Goal: Browse casually: Explore the website without a specific task or goal

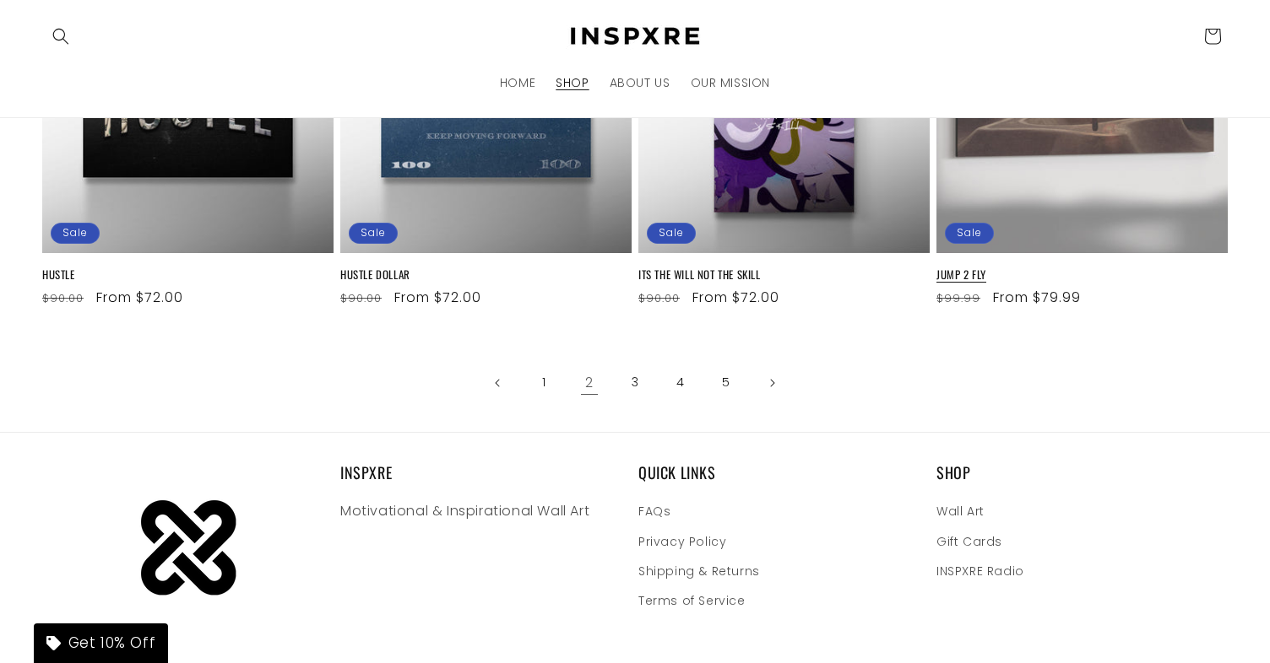
scroll to position [2187, 0]
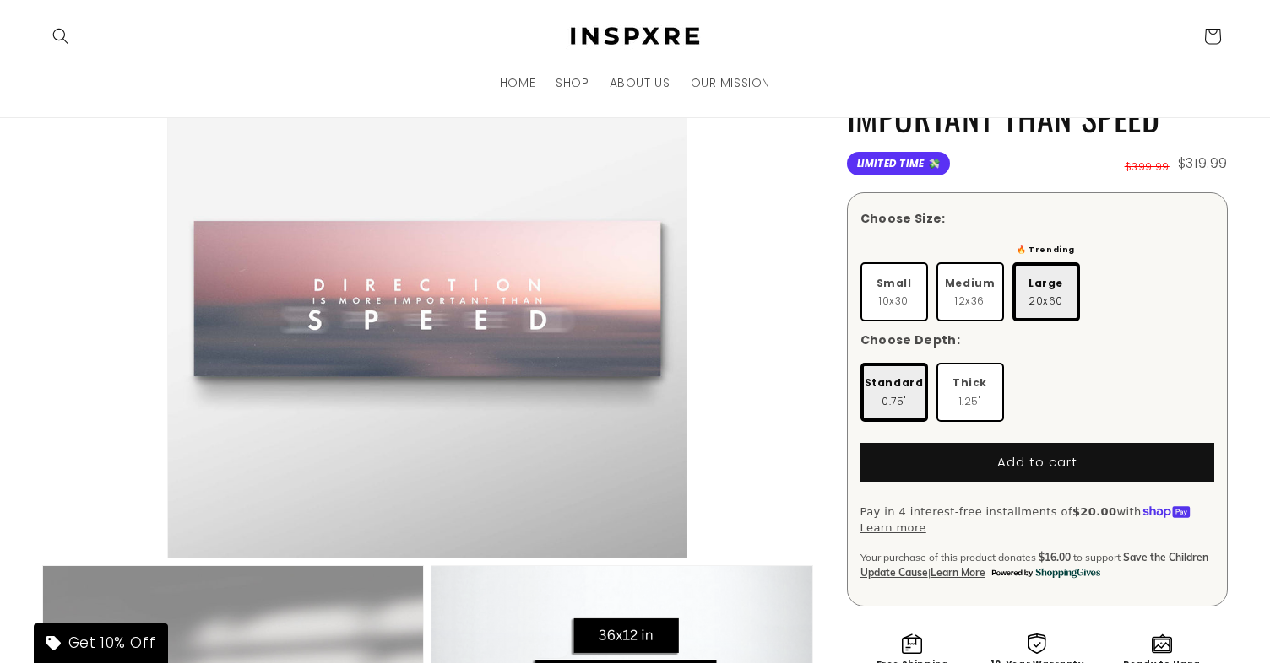
scroll to position [123, 0]
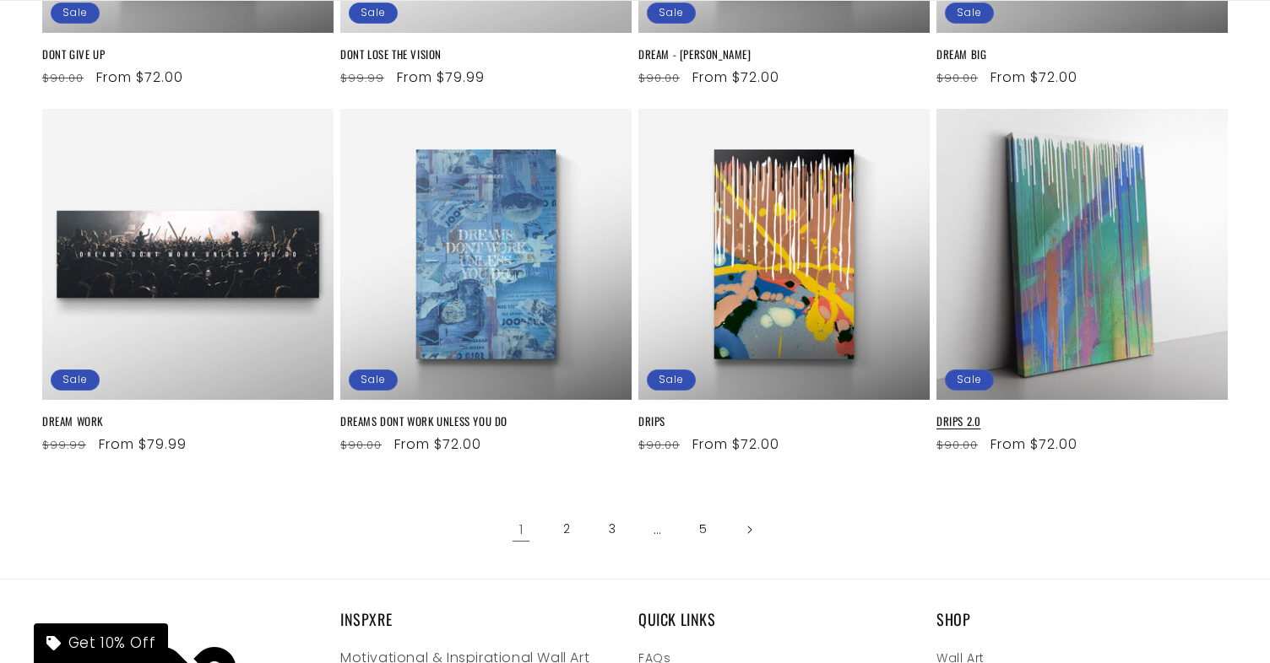
scroll to position [2213, 0]
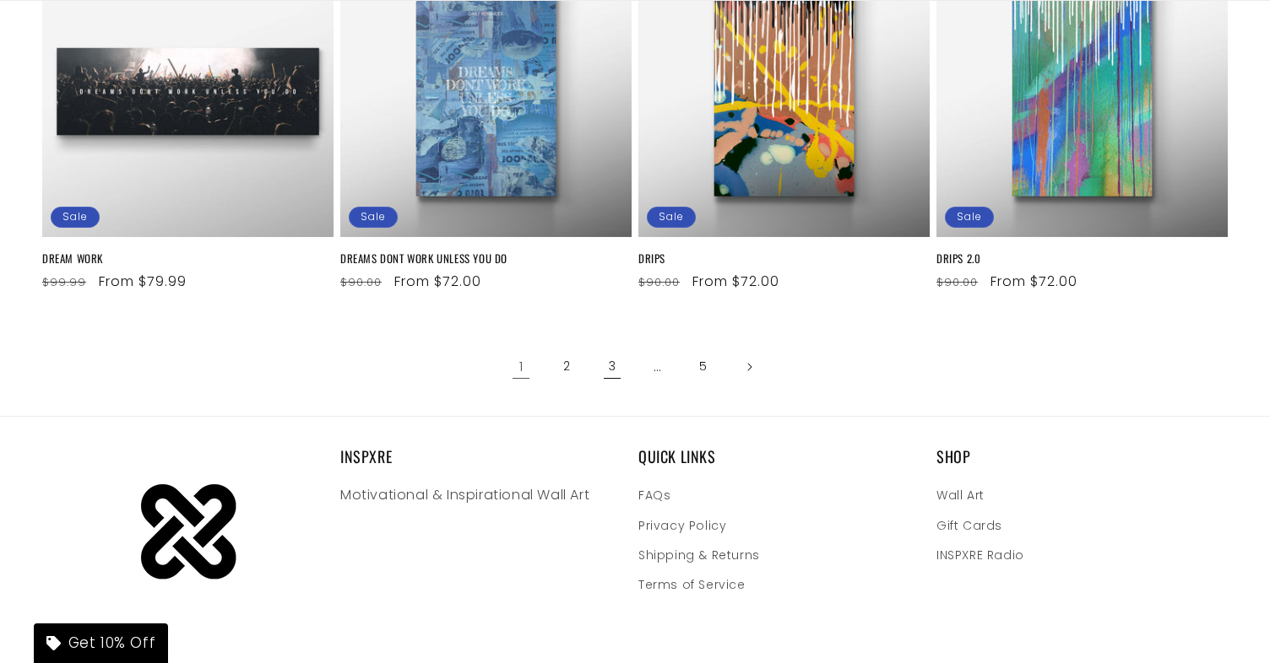
click at [614, 360] on link "3" at bounding box center [611, 367] width 37 height 37
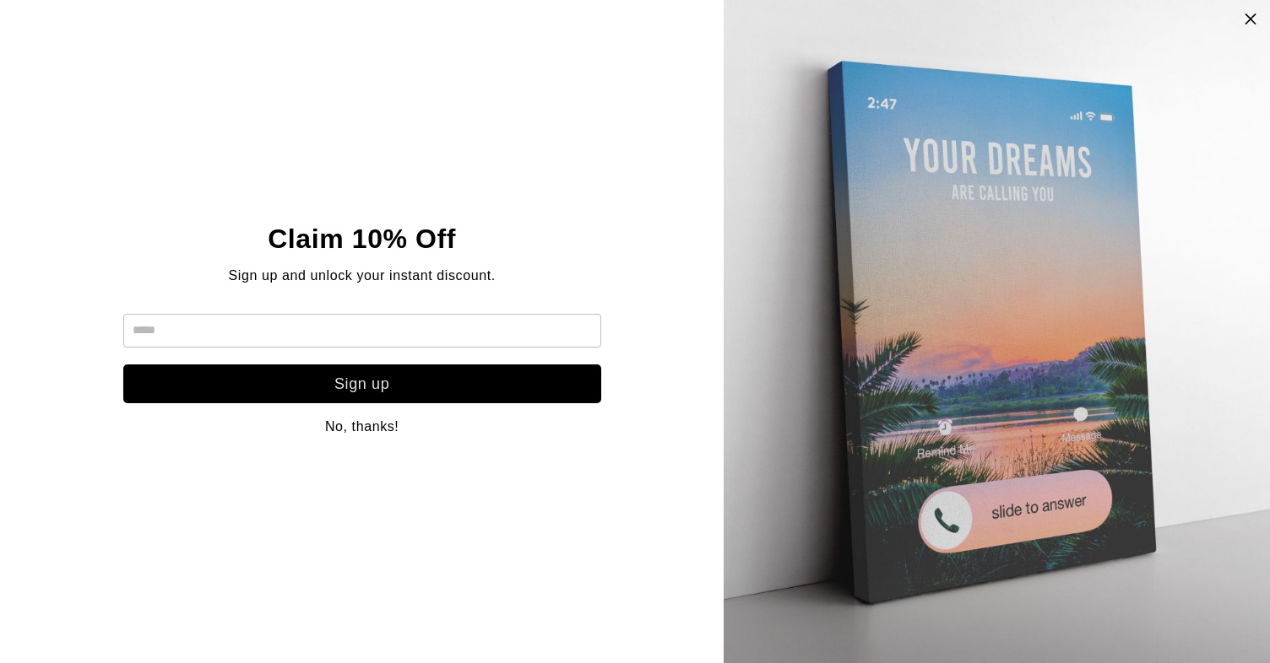
scroll to position [95, 0]
click at [1248, 19] on icon at bounding box center [1250, 19] width 14 height 14
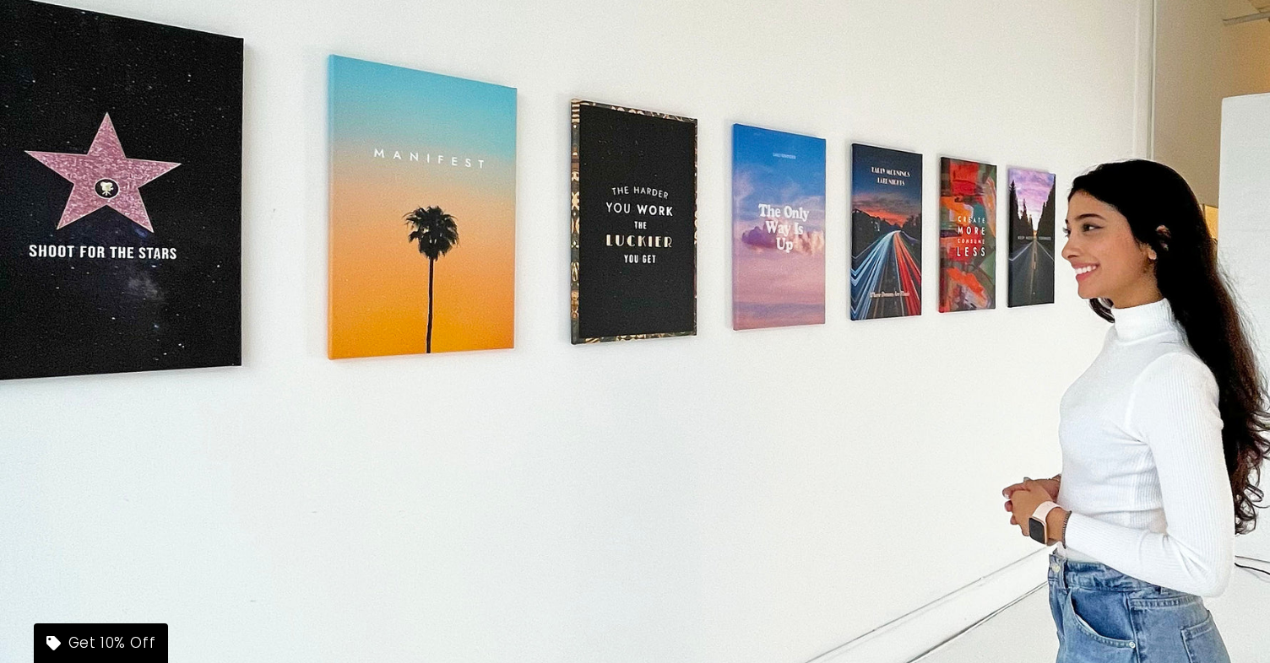
scroll to position [436, 0]
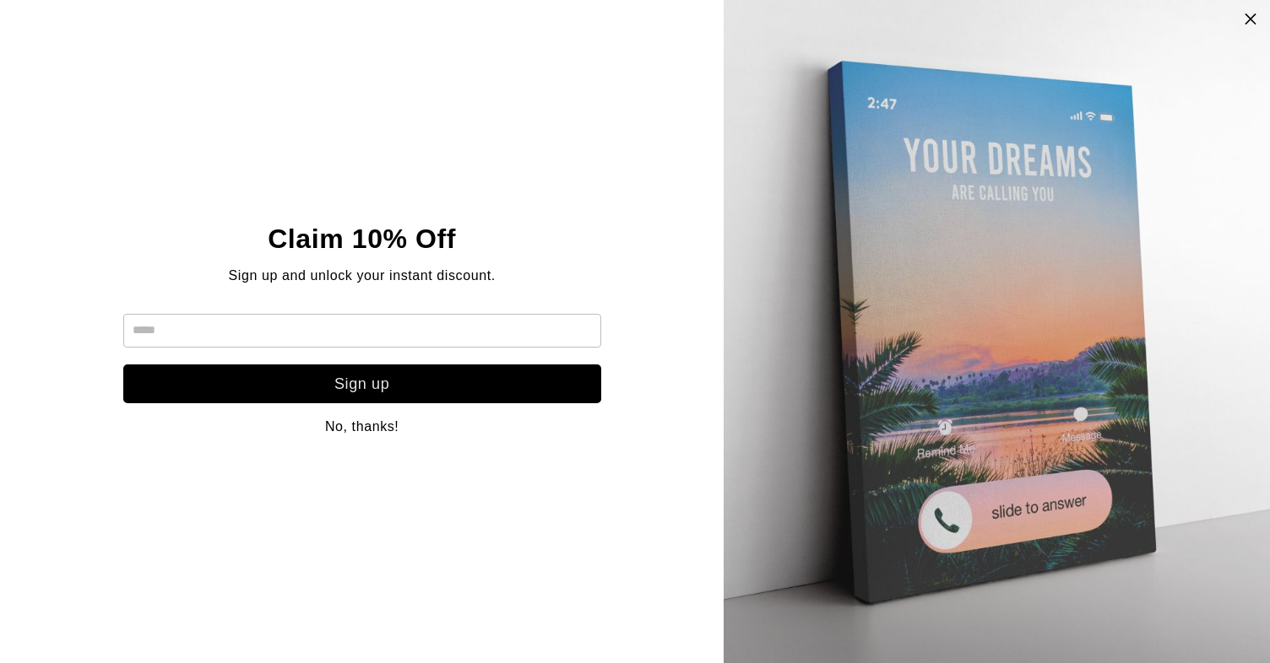
scroll to position [51, 0]
click at [1250, 16] on icon at bounding box center [1250, 19] width 14 height 14
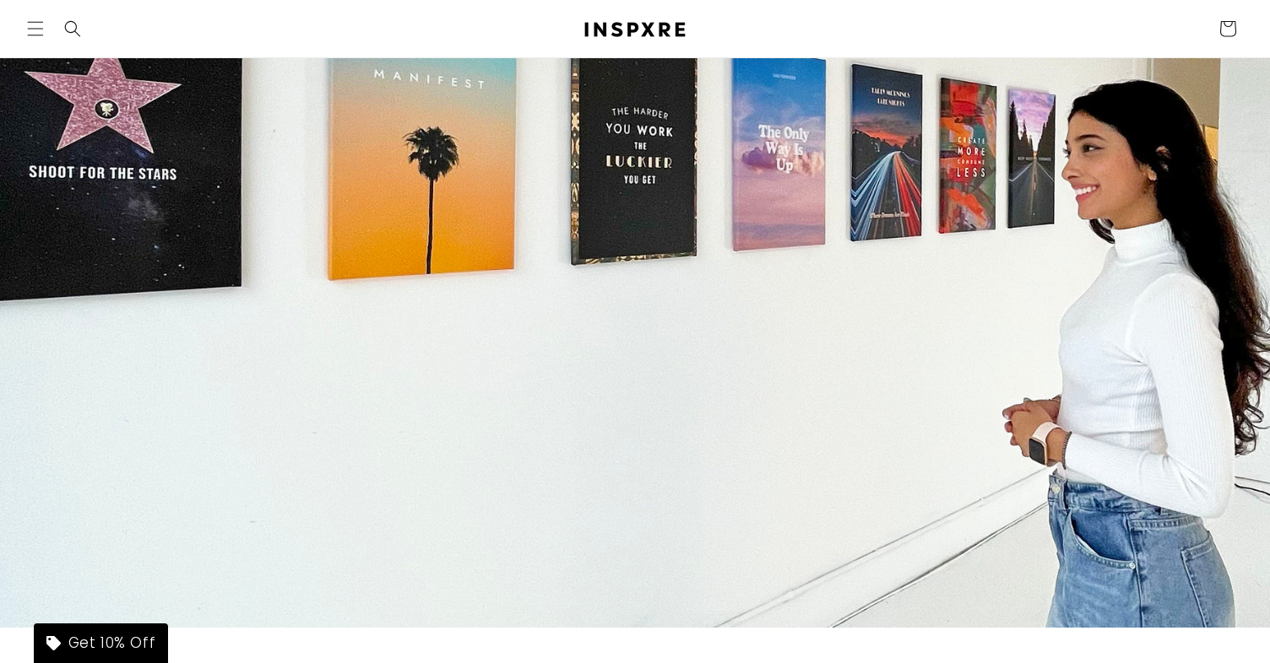
scroll to position [228, 0]
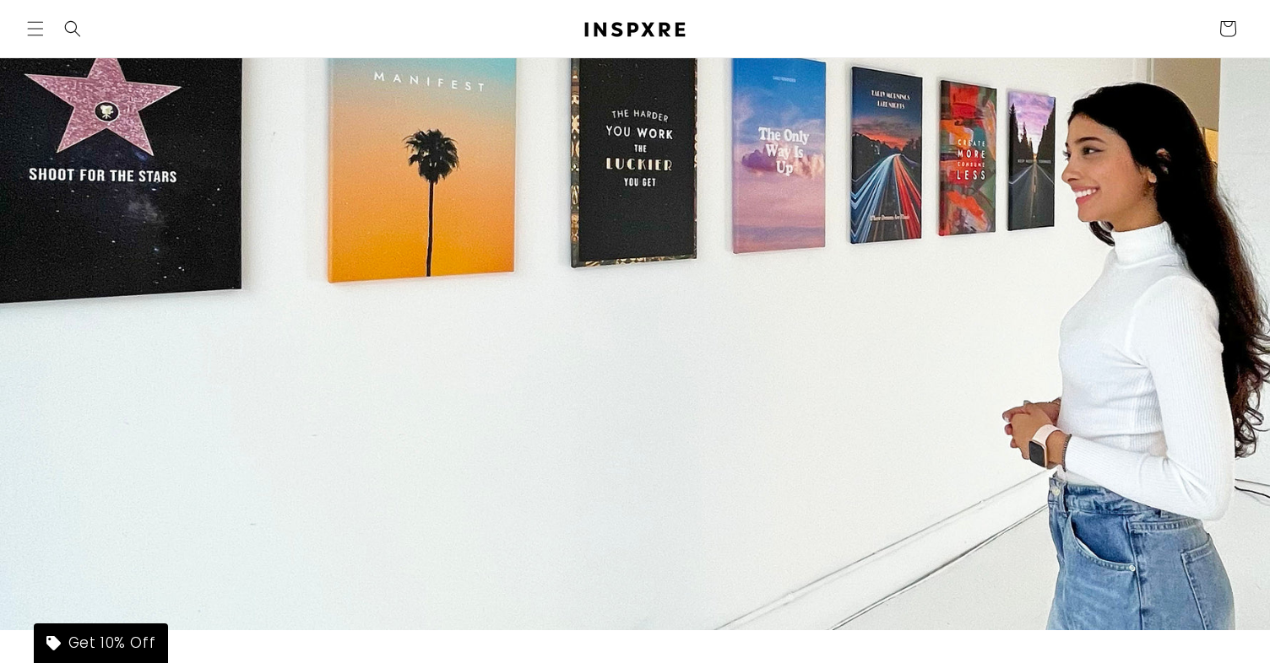
click at [24, 6] on header "HOME SHOP ABOUT US OUR MISSION Country/region United States | USD $ Search Afgh…" at bounding box center [635, 28] width 1270 height 57
click at [27, 20] on icon "Menu" at bounding box center [35, 28] width 18 height 18
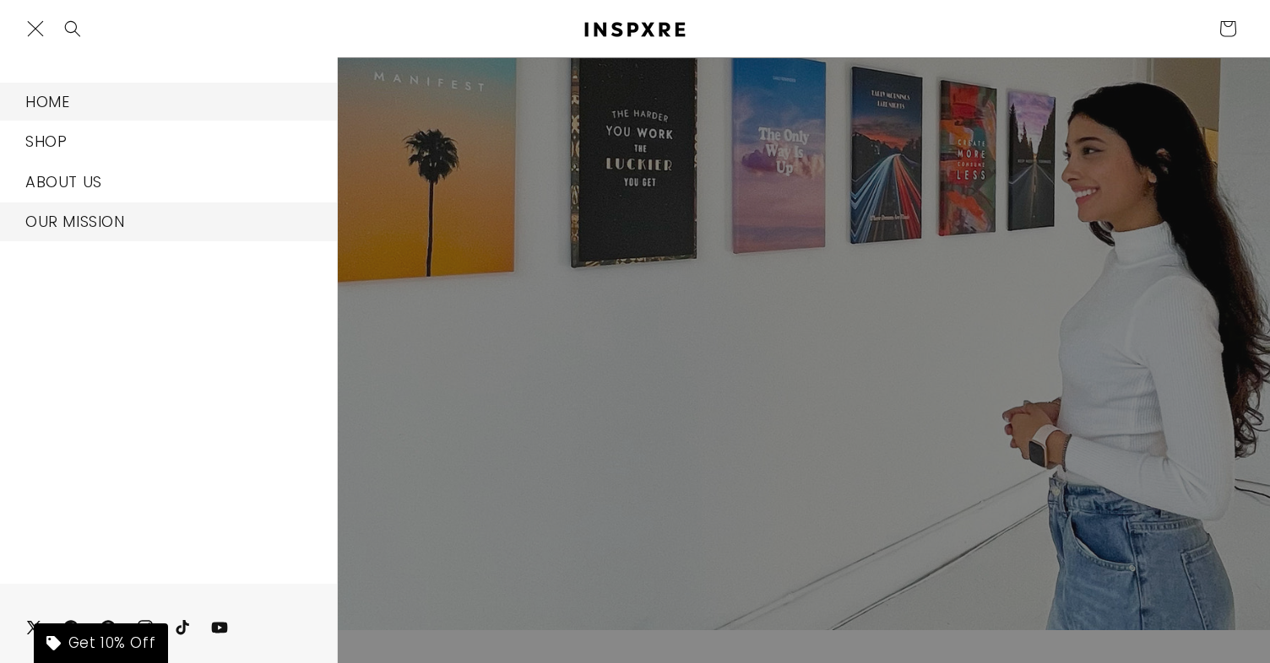
click at [106, 228] on link "OUR MISSION" at bounding box center [168, 222] width 337 height 38
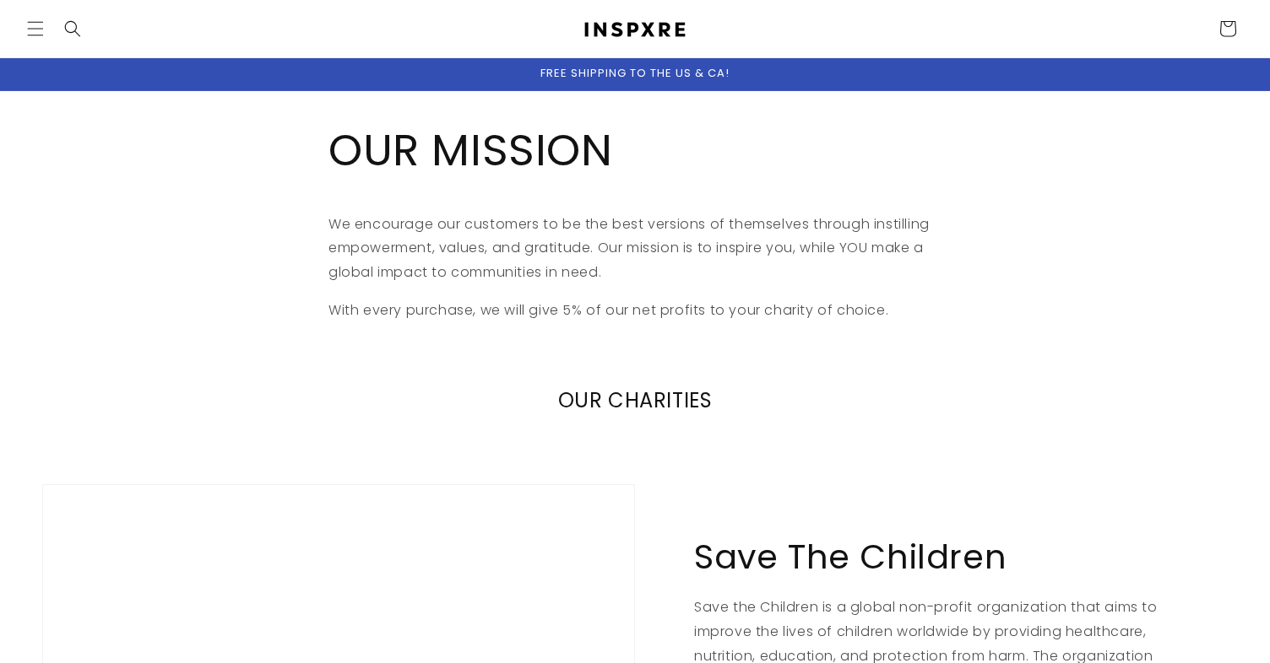
click at [425, 238] on p "We encourage our customers to be the best versions of themselves through instil…" at bounding box center [634, 249] width 613 height 73
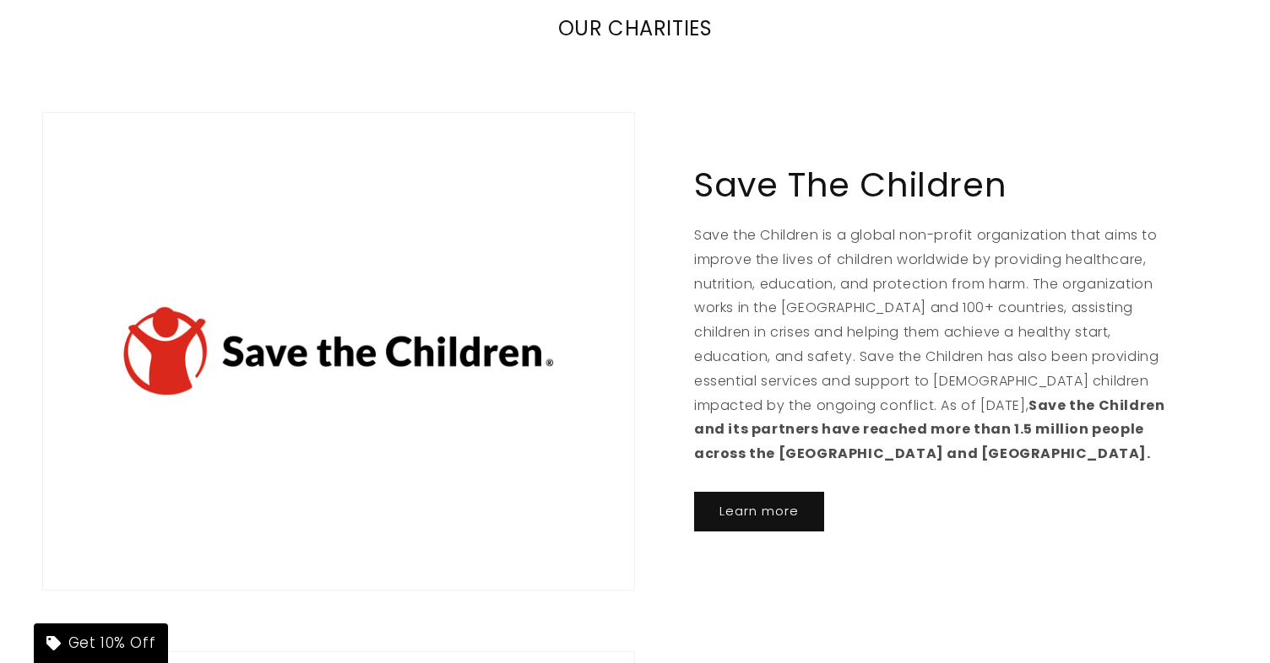
scroll to position [441, 0]
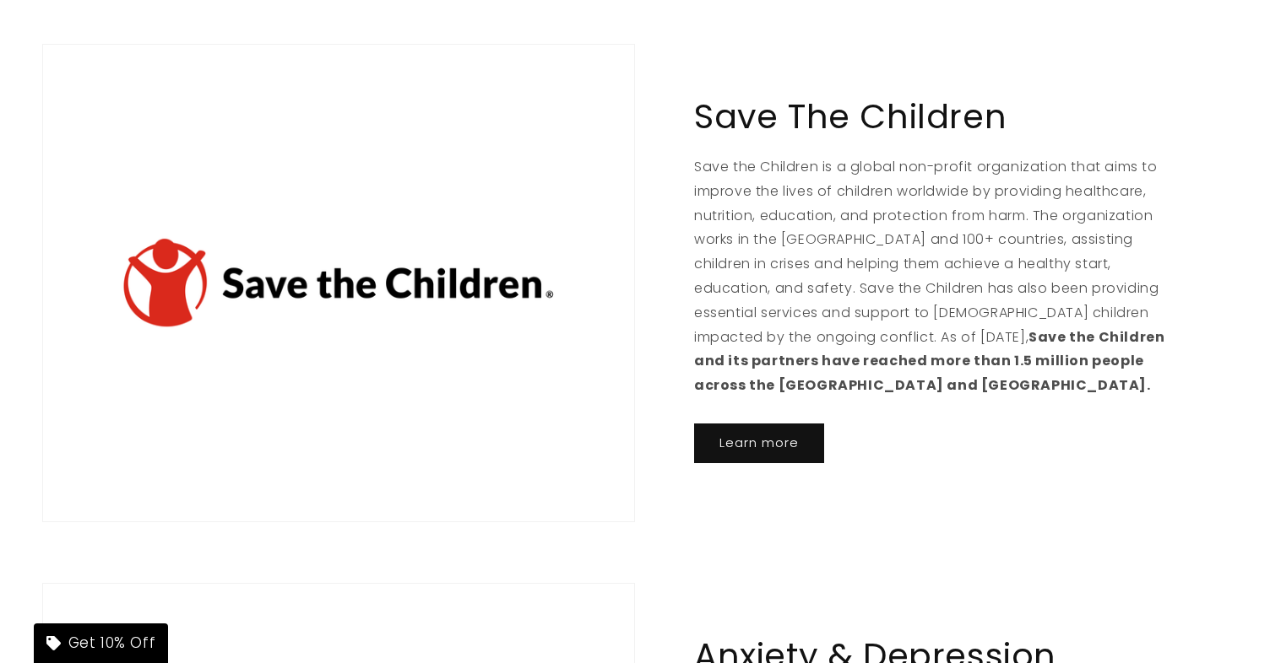
click at [863, 268] on p "Save the Children is a global non-profit organization that aims to improve the …" at bounding box center [931, 276] width 474 height 243
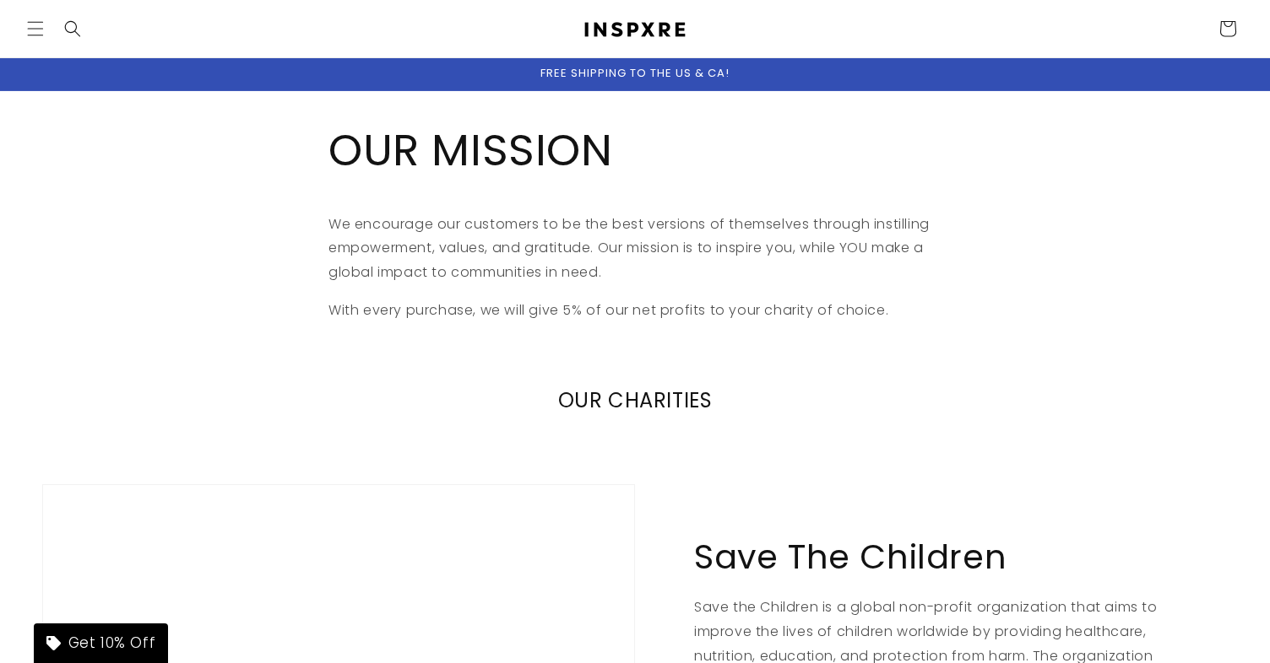
scroll to position [0, 0]
click at [35, 23] on icon "Menu" at bounding box center [35, 28] width 18 height 18
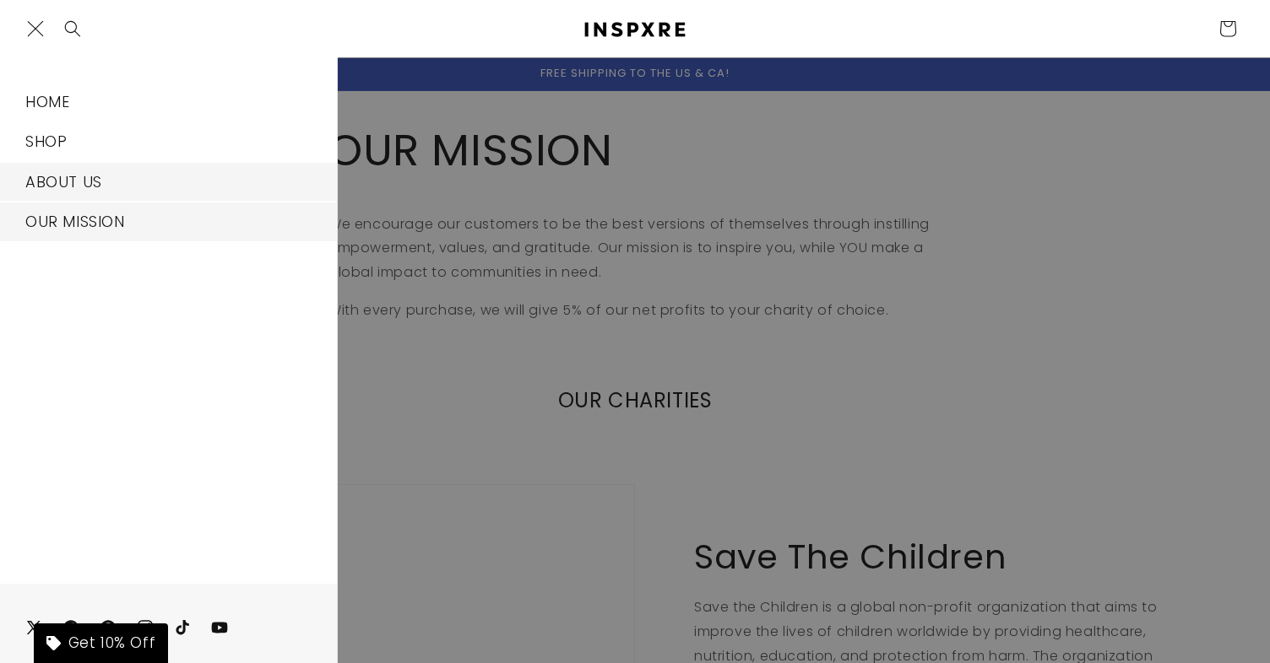
click at [134, 180] on link "ABOUT US" at bounding box center [168, 182] width 337 height 38
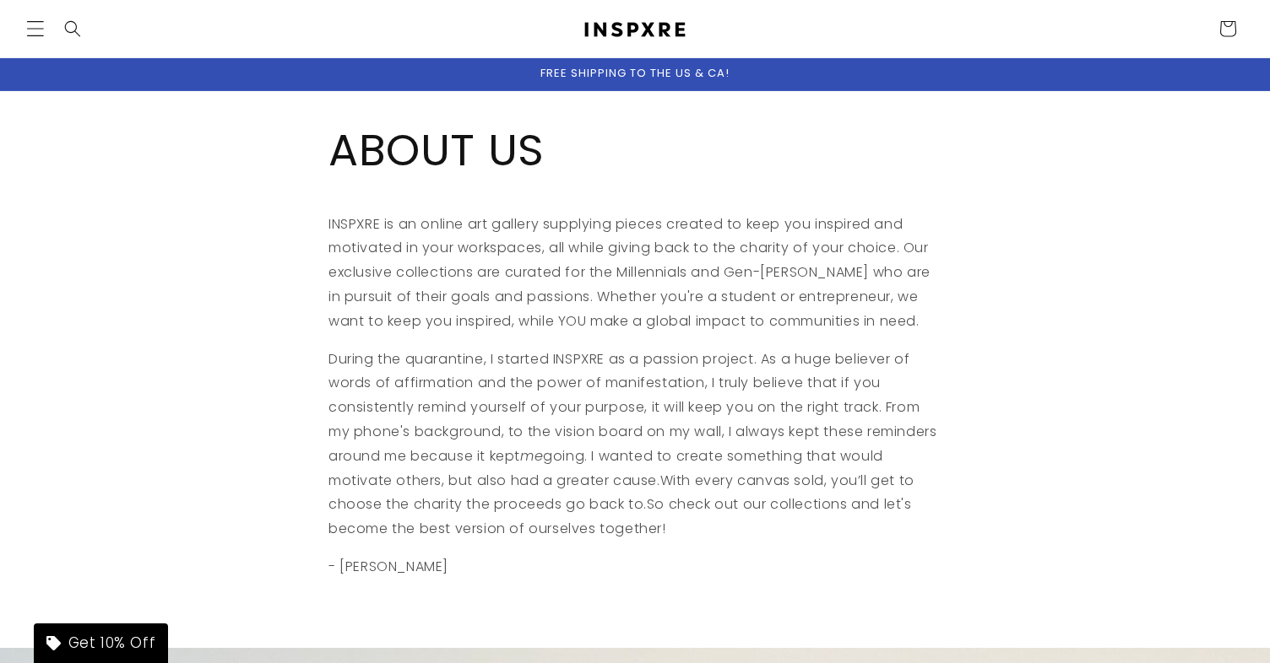
click at [38, 24] on icon "Menu" at bounding box center [35, 28] width 18 height 18
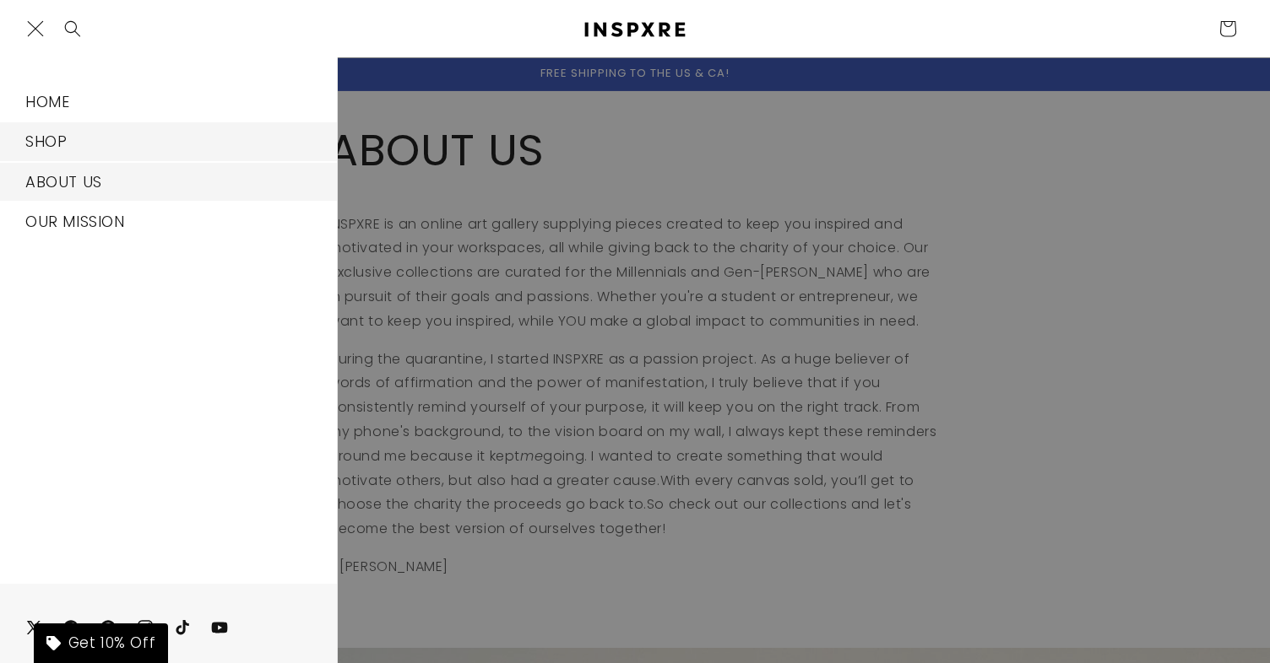
click at [99, 138] on link "SHOP" at bounding box center [168, 141] width 337 height 38
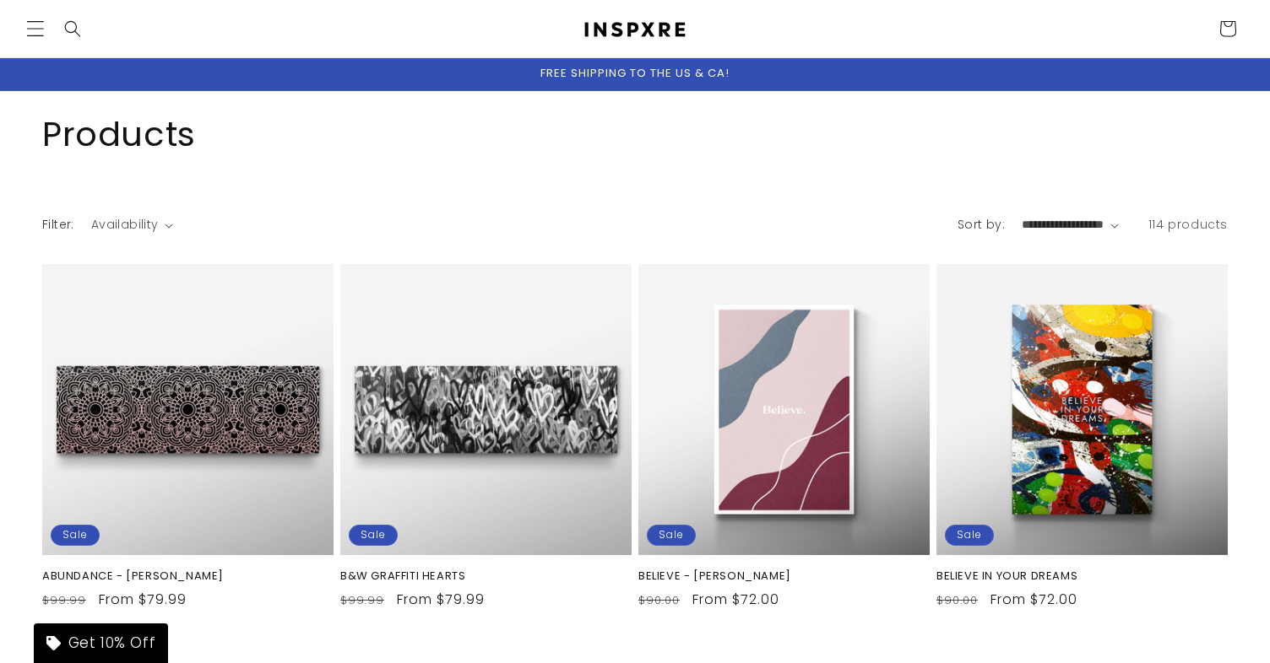
click at [35, 34] on icon "Menu" at bounding box center [35, 28] width 18 height 18
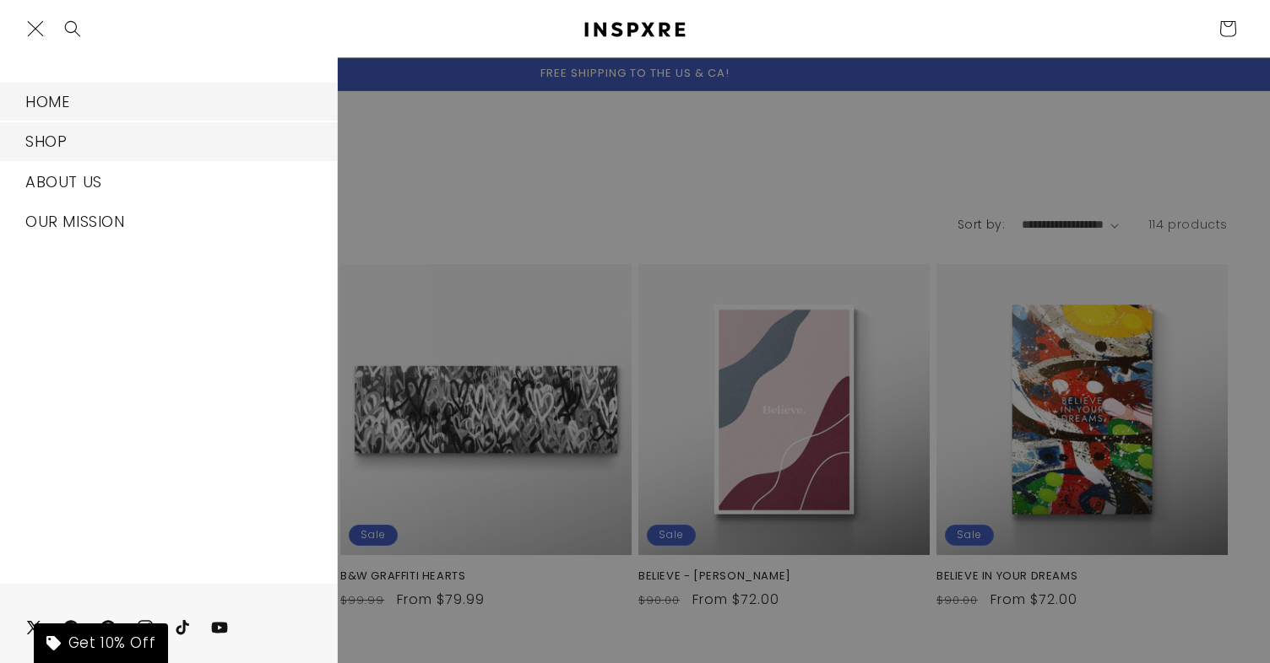
click at [95, 103] on link "HOME" at bounding box center [168, 102] width 337 height 38
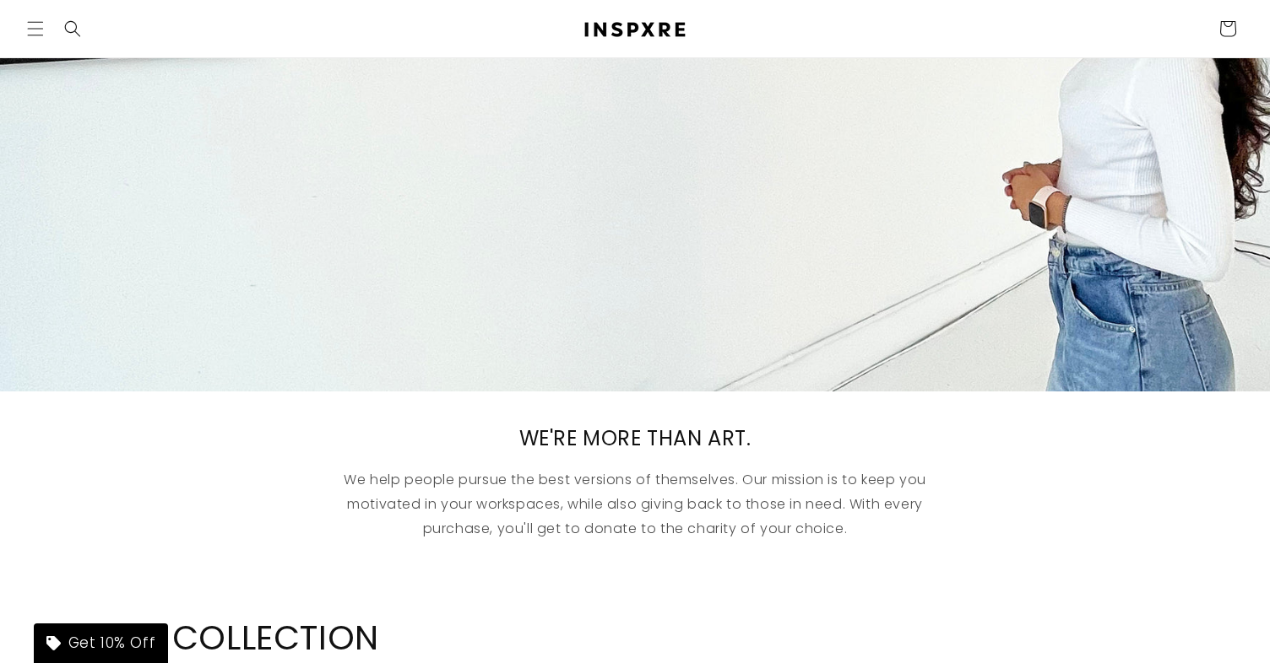
scroll to position [361, 0]
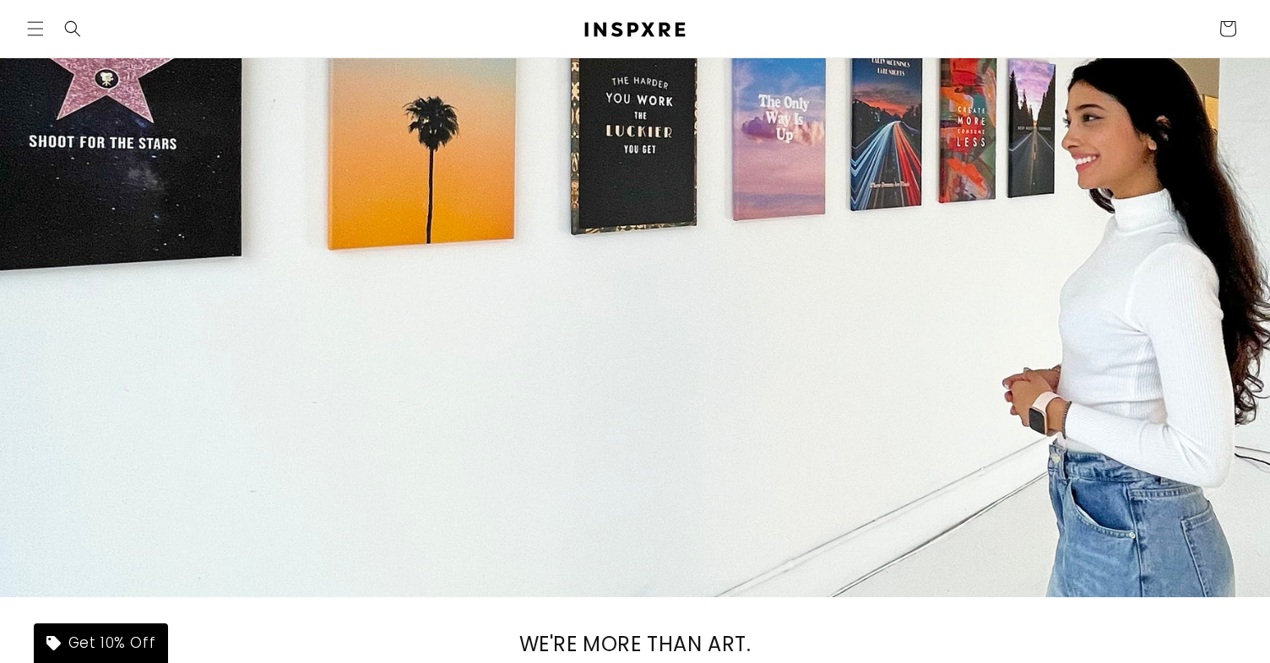
scroll to position [214, 0]
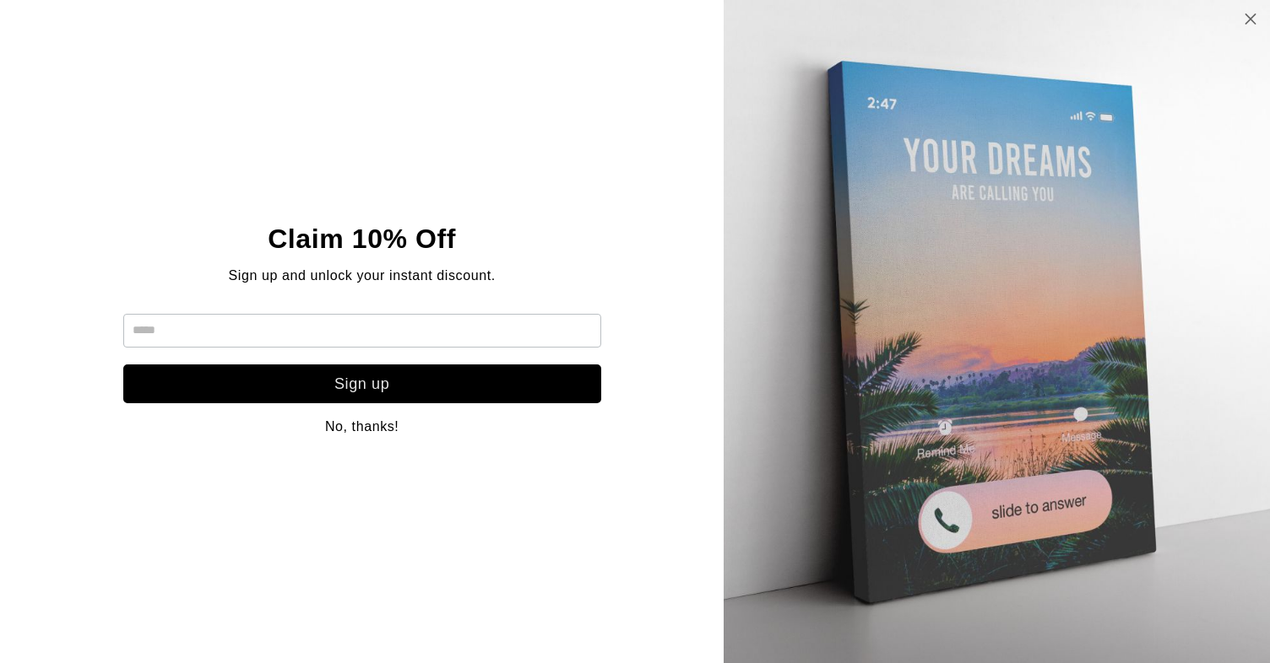
click at [1251, 19] on icon at bounding box center [1250, 19] width 14 height 14
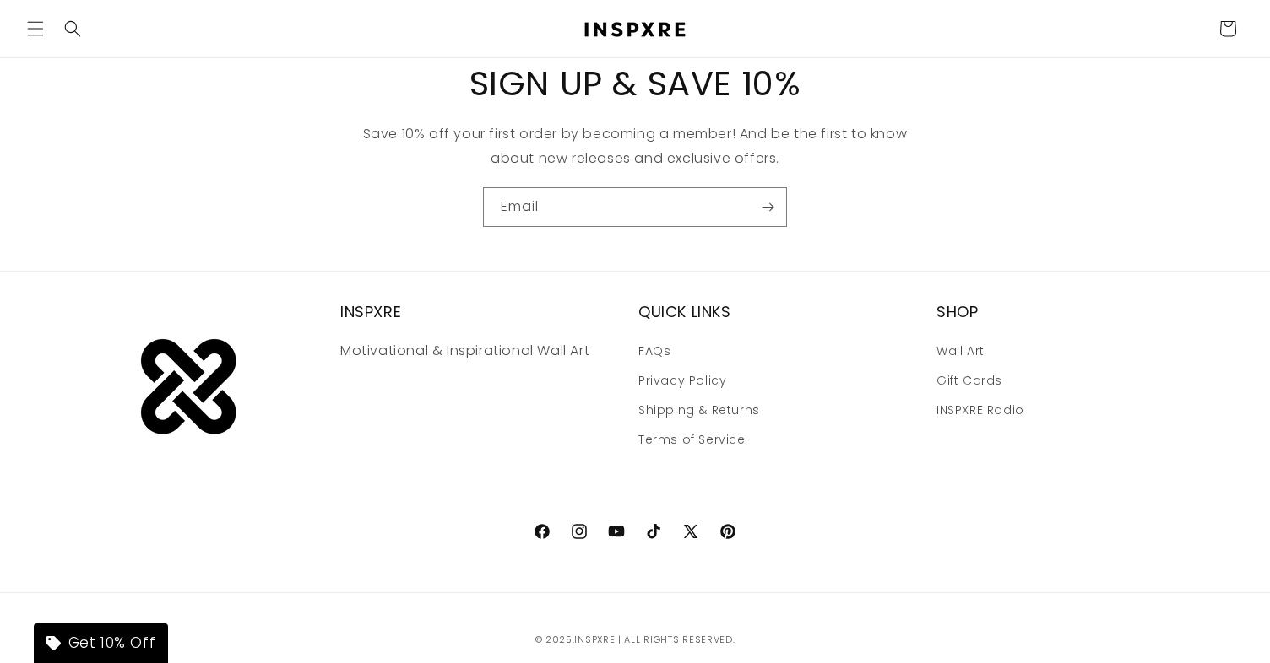
scroll to position [9094, 0]
click at [874, 188] on div "Email" at bounding box center [635, 208] width 1118 height 40
click at [868, 188] on div "Email" at bounding box center [635, 208] width 1118 height 40
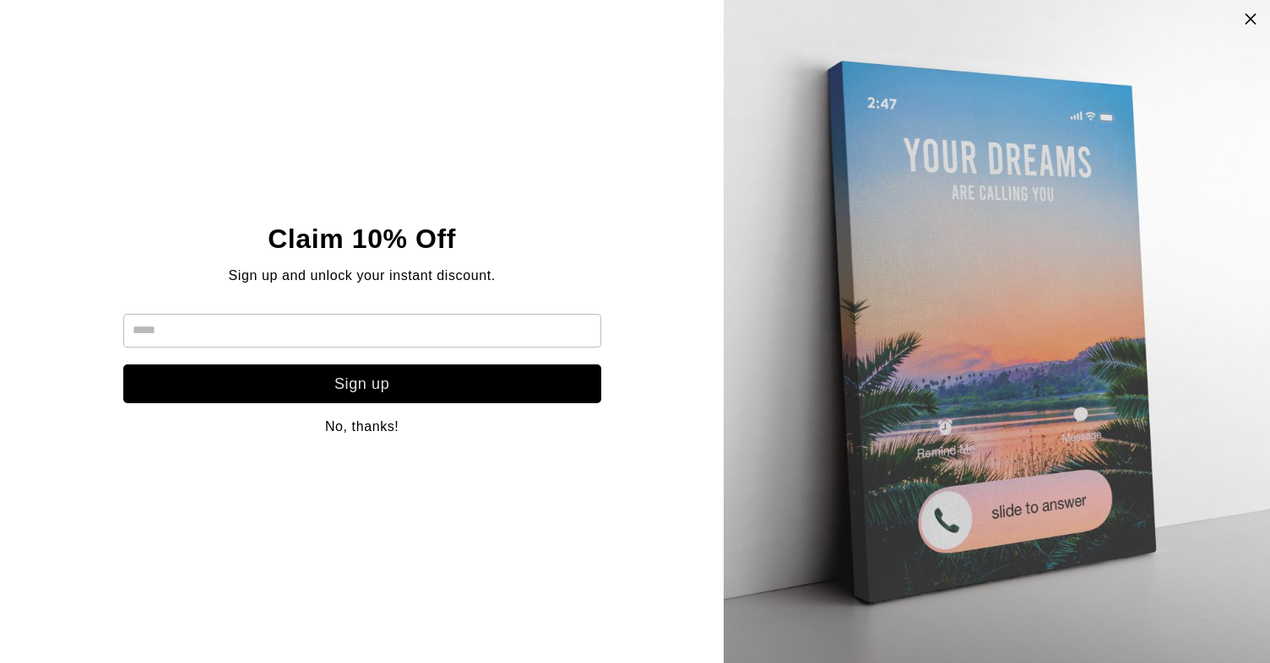
click at [486, 354] on div "Sign up No, thanks!" at bounding box center [362, 369] width 478 height 145
click at [509, 333] on input "text" at bounding box center [362, 331] width 478 height 34
click at [1245, 14] on icon at bounding box center [1250, 19] width 14 height 14
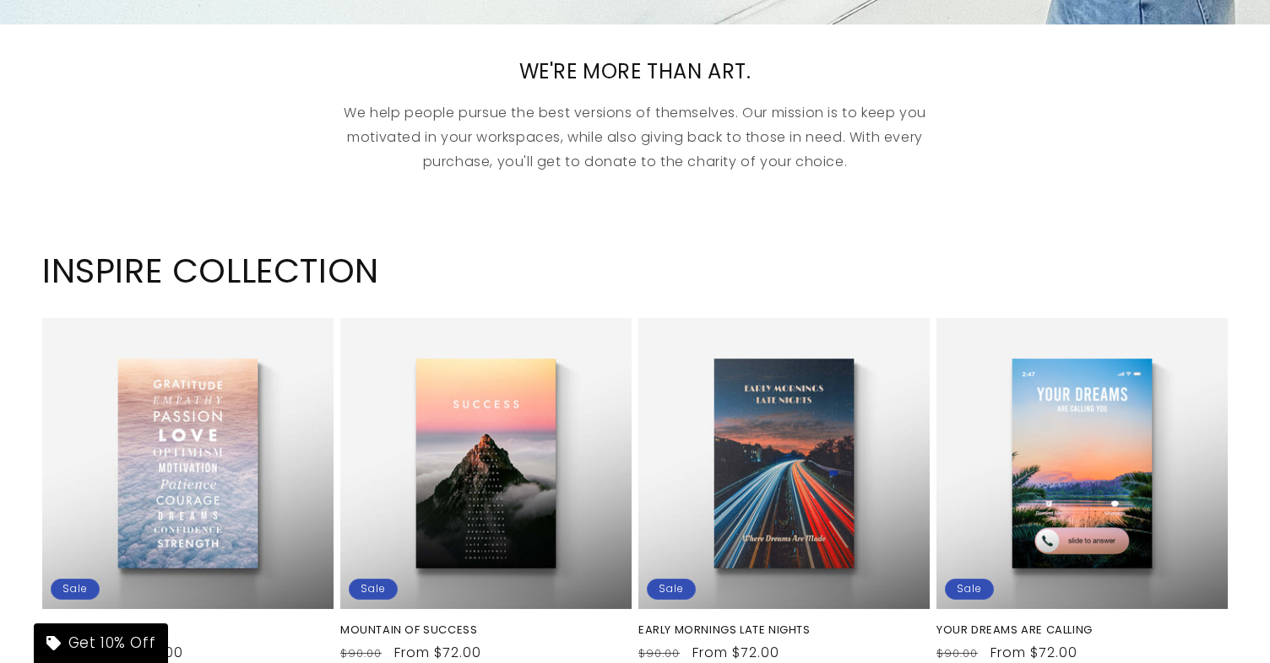
click at [987, 178] on div "WE'RE MORE THAN ART. We help people pursue the best versions of themselves. Our…" at bounding box center [635, 121] width 1270 height 194
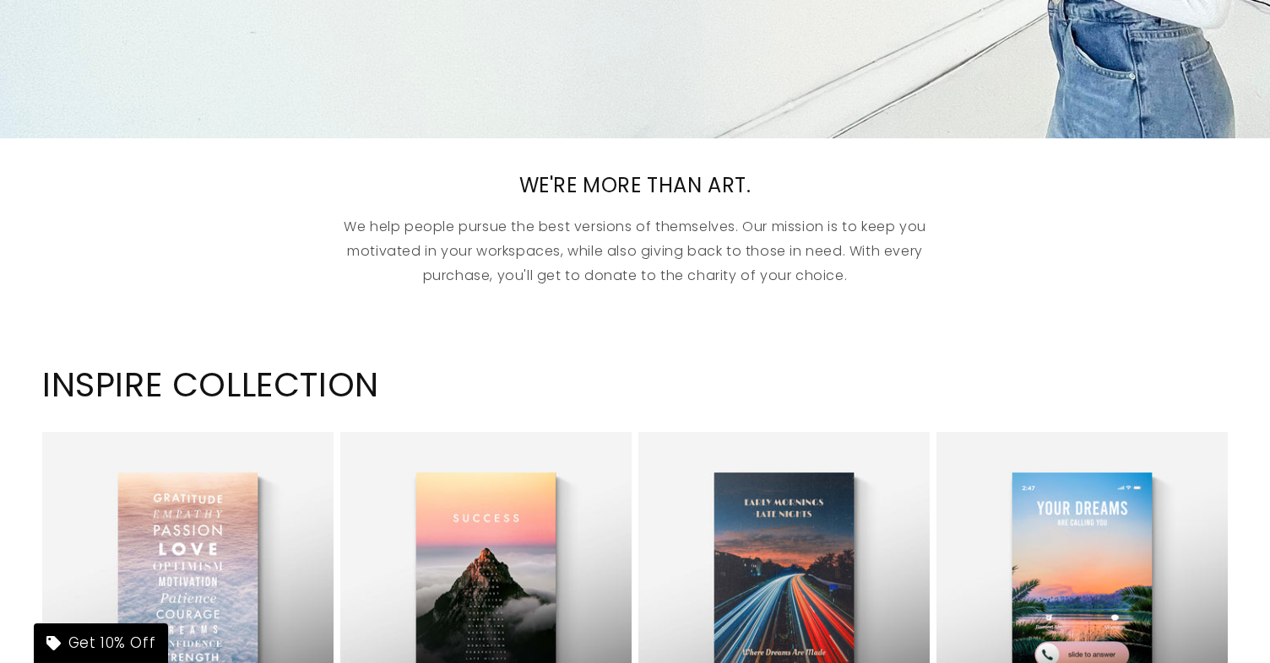
scroll to position [722, 0]
